Goal: Task Accomplishment & Management: Manage account settings

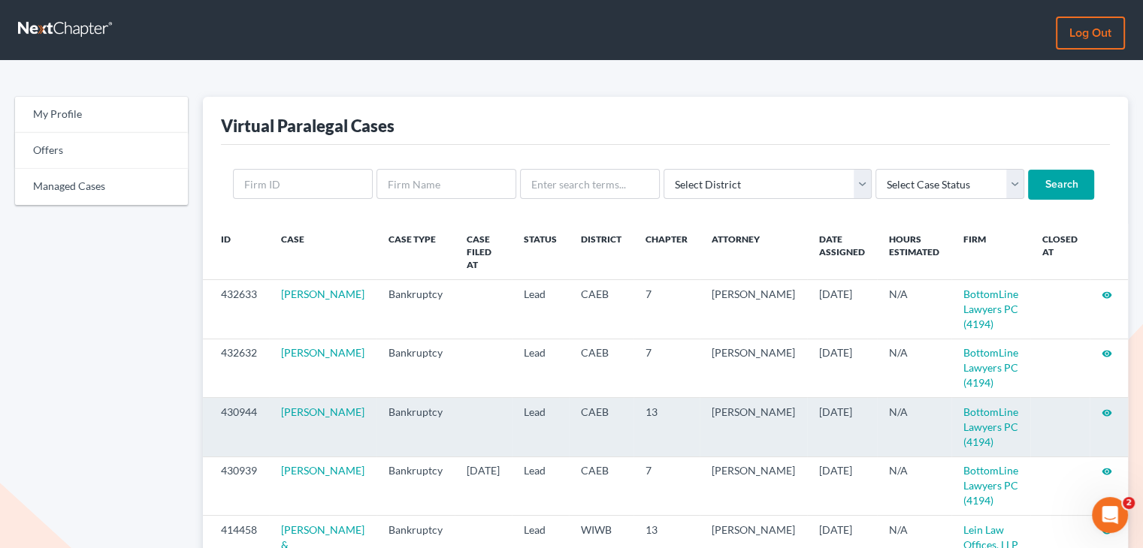
click at [1103, 408] on icon "visibility" at bounding box center [1106, 413] width 11 height 11
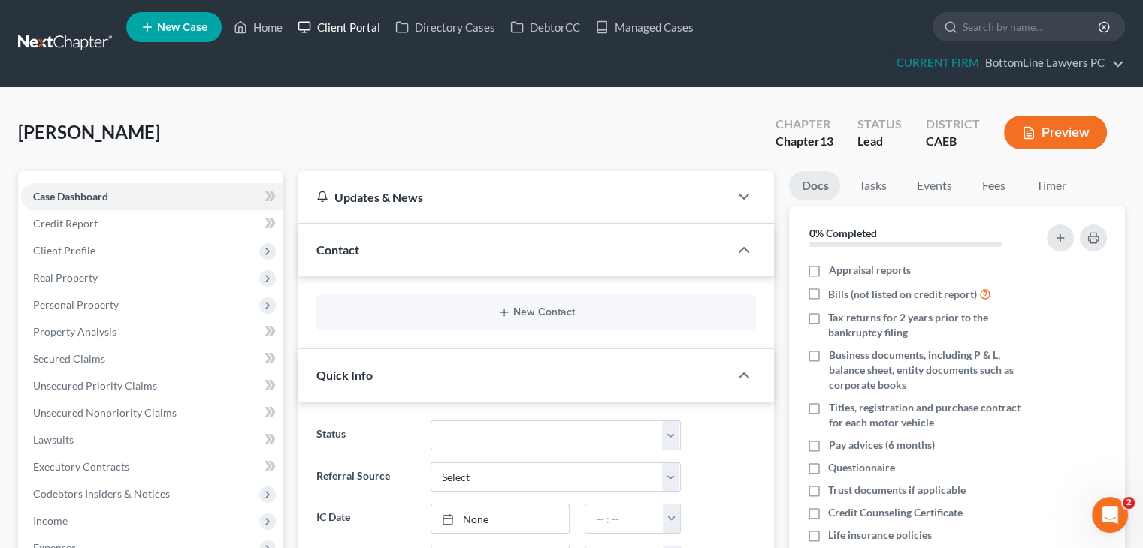
click at [370, 28] on link "Client Portal" at bounding box center [339, 27] width 98 height 27
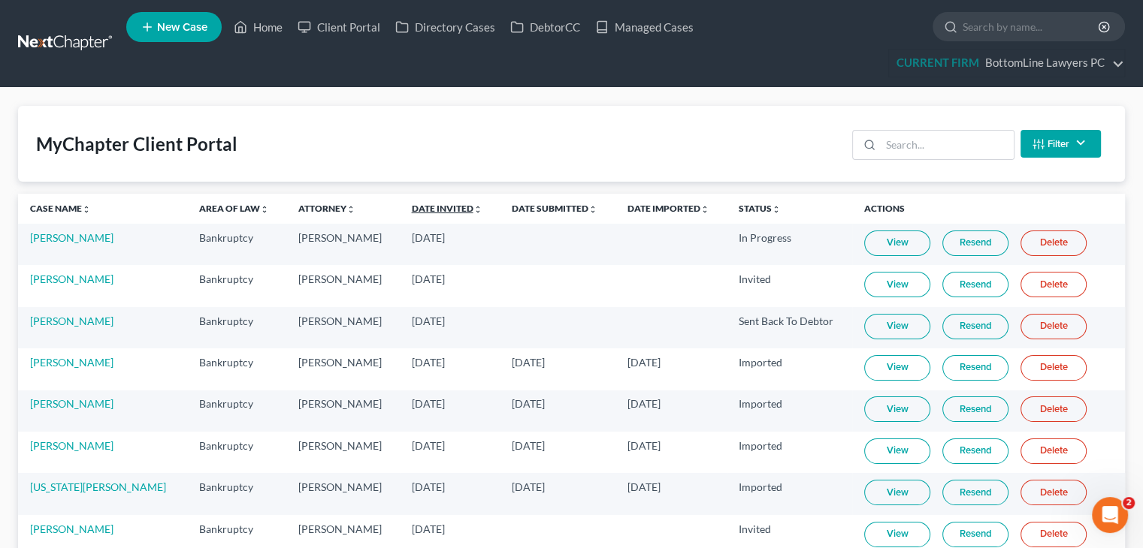
click at [412, 206] on link "Date Invited unfold_more expand_more expand_less" at bounding box center [447, 208] width 71 height 11
click at [411, 205] on link "Date Invited unfold_more expand_more expand_less" at bounding box center [447, 208] width 72 height 11
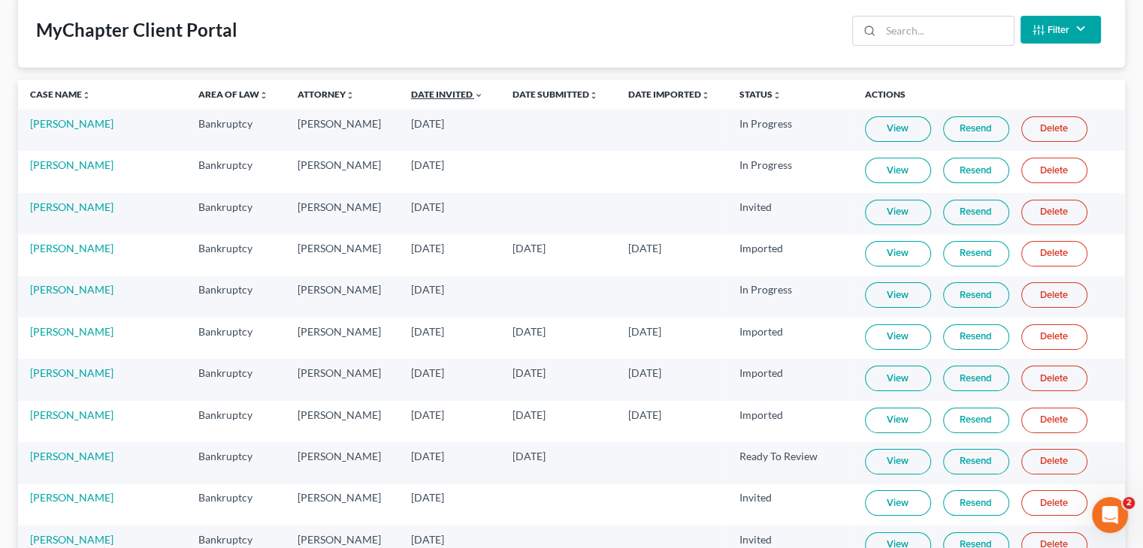
scroll to position [79, 0]
